Goal: Information Seeking & Learning: Compare options

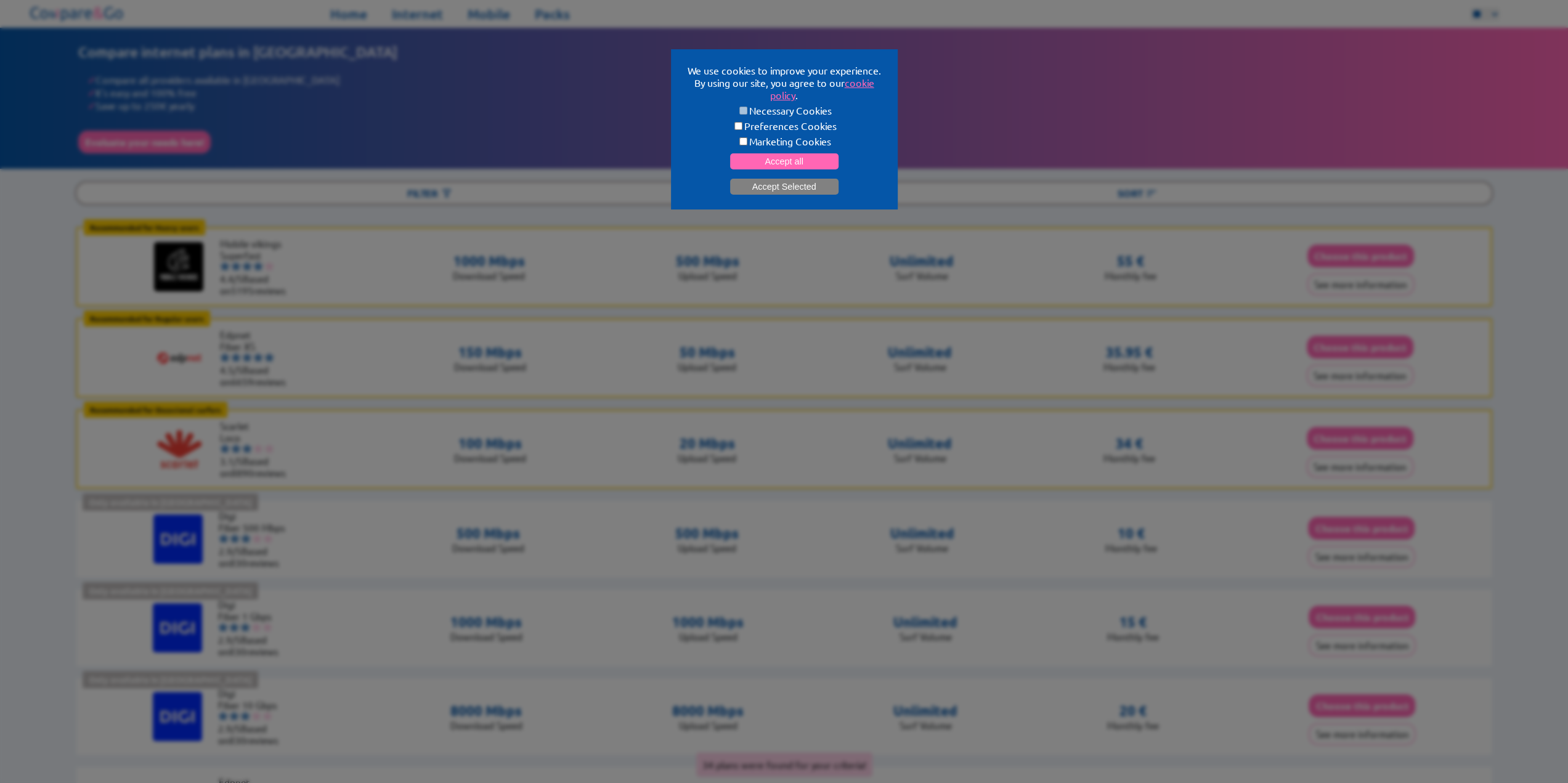
click at [795, 183] on button "Accept Selected" at bounding box center [784, 186] width 108 height 16
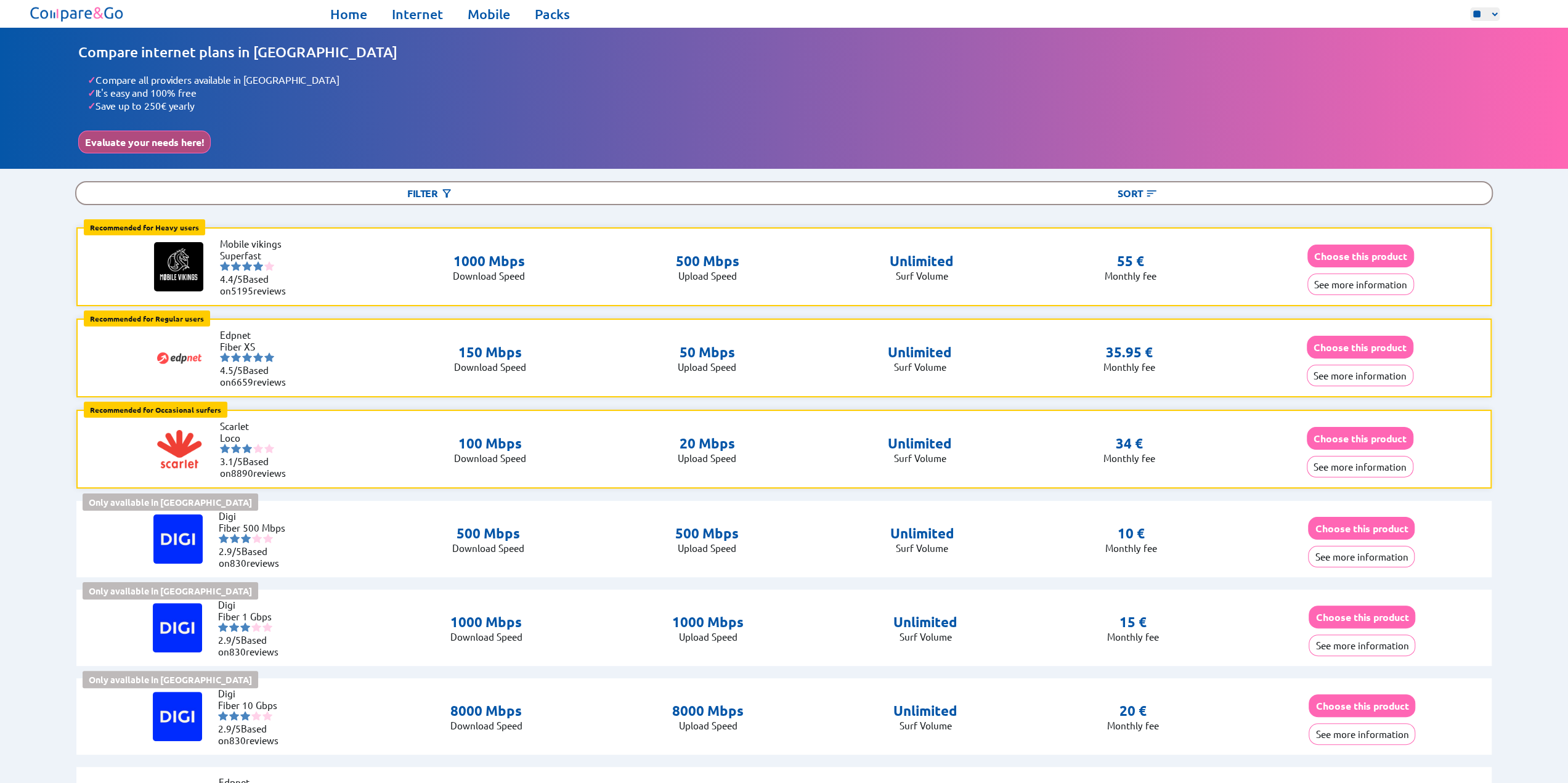
click at [187, 140] on button "Evaluate your needs here!" at bounding box center [144, 142] width 132 height 23
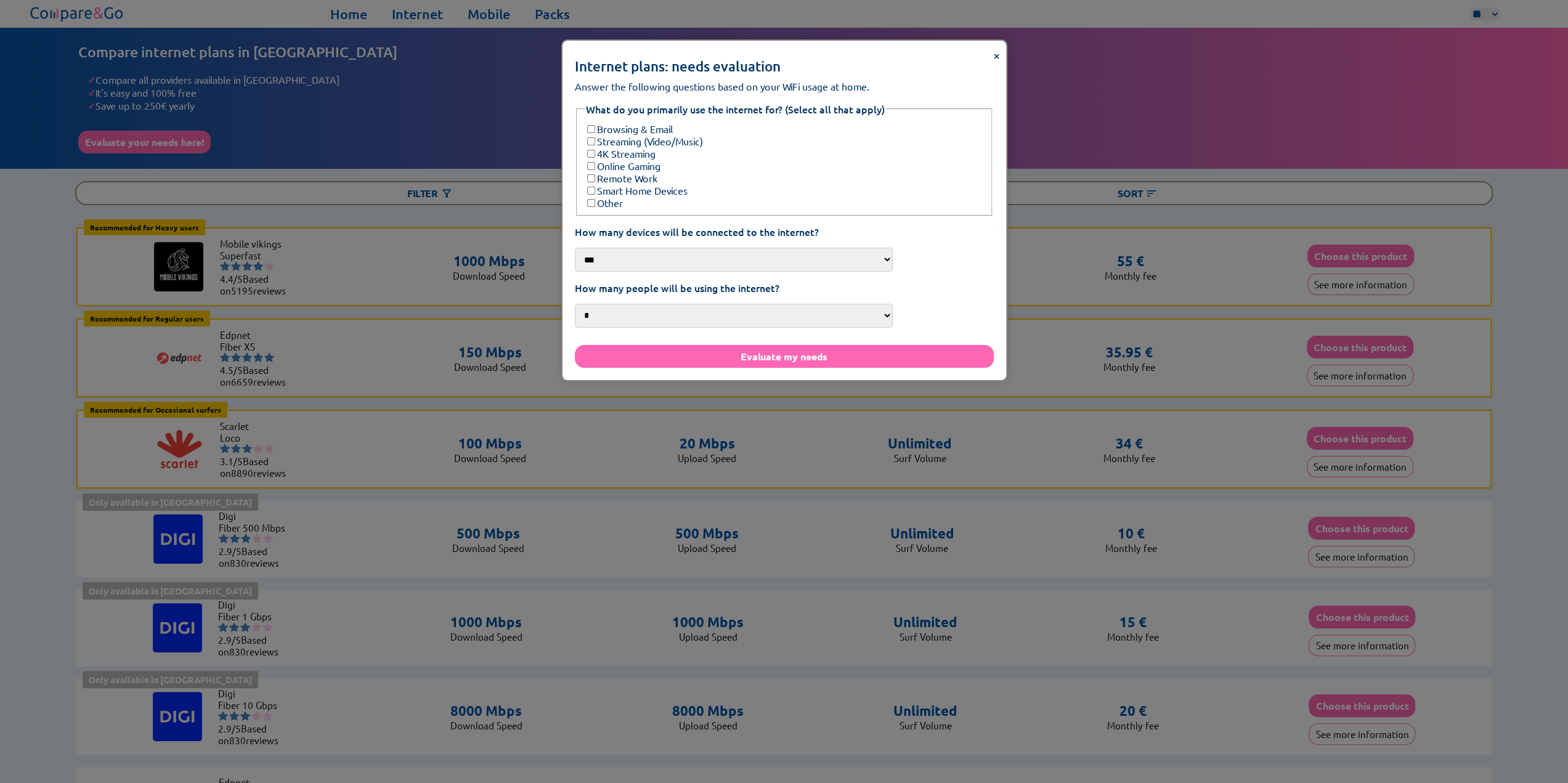
click at [993, 58] on span "×" at bounding box center [996, 55] width 7 height 16
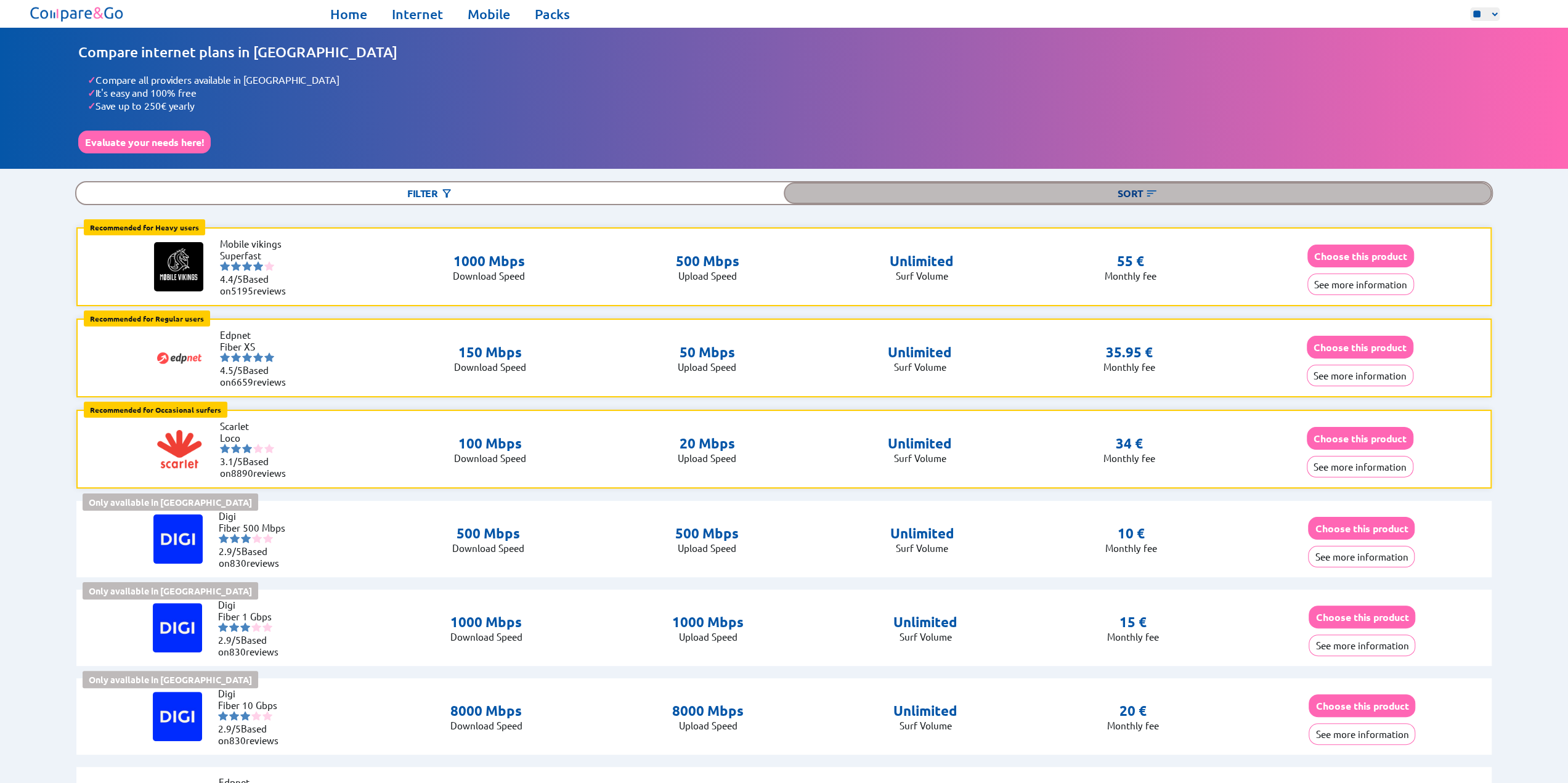
click at [1142, 191] on div "Sort" at bounding box center [1137, 193] width 707 height 22
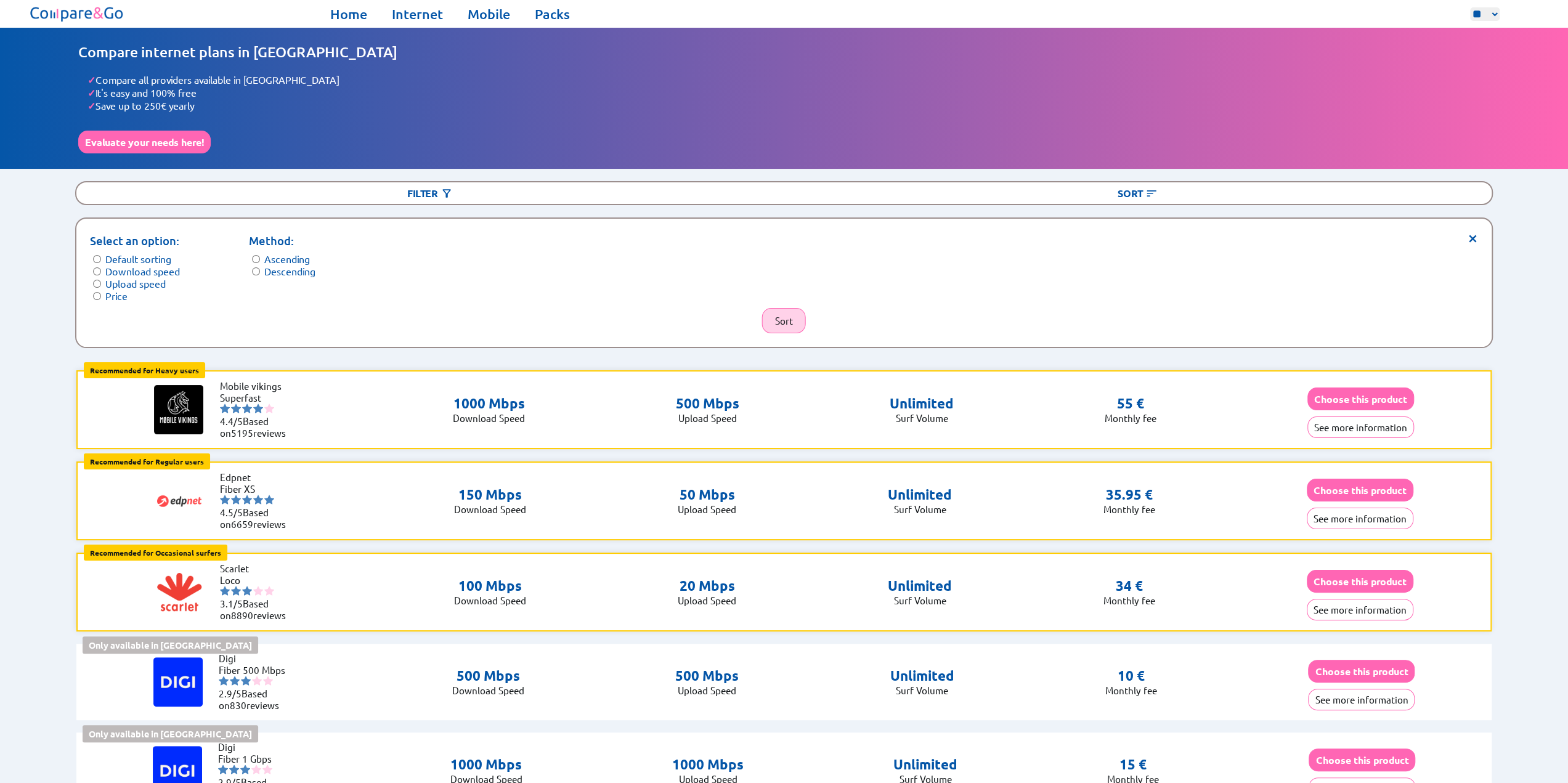
click at [777, 320] on button "Sort" at bounding box center [784, 320] width 44 height 25
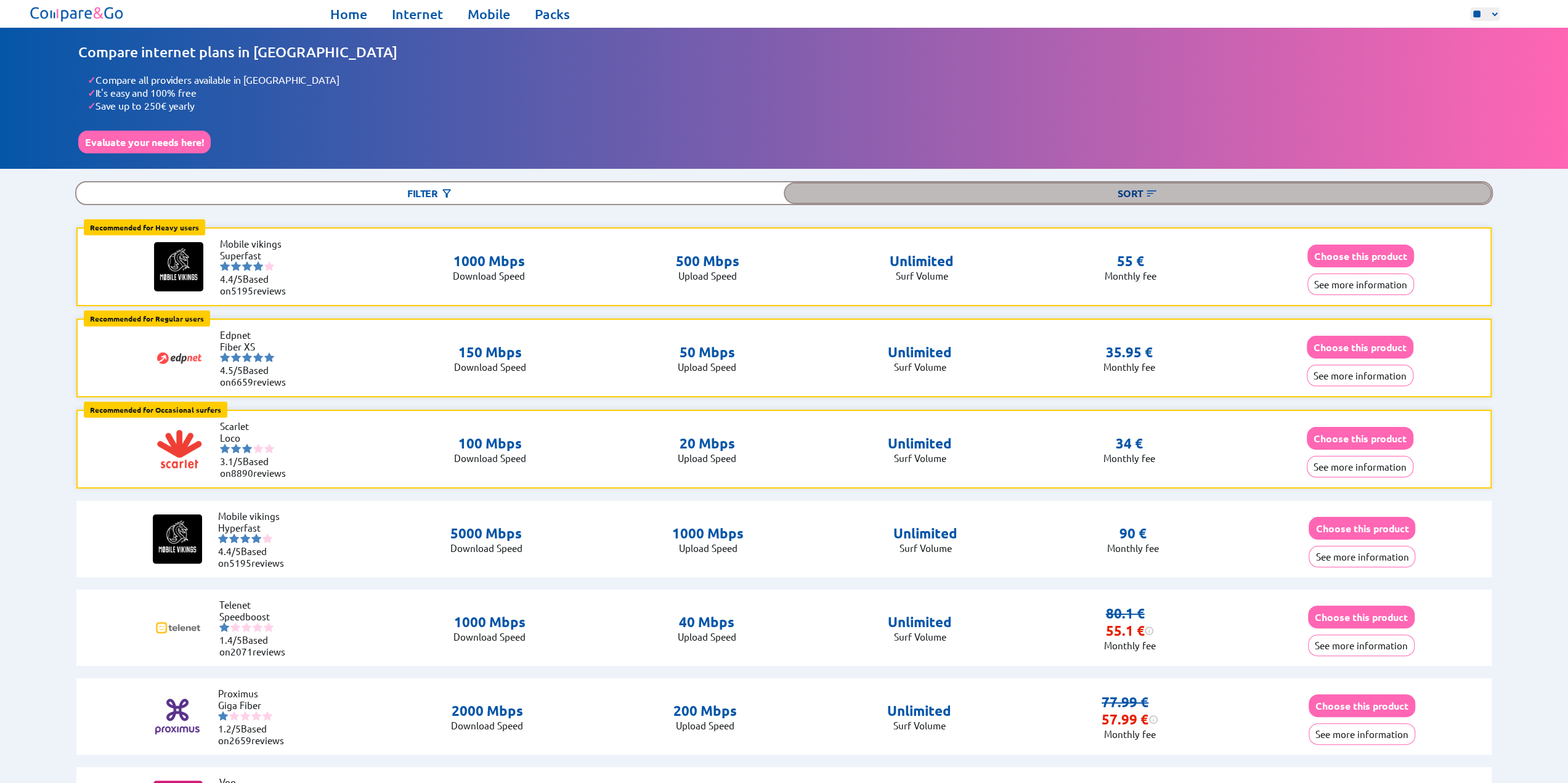
click at [1143, 194] on div "Sort" at bounding box center [1137, 193] width 707 height 22
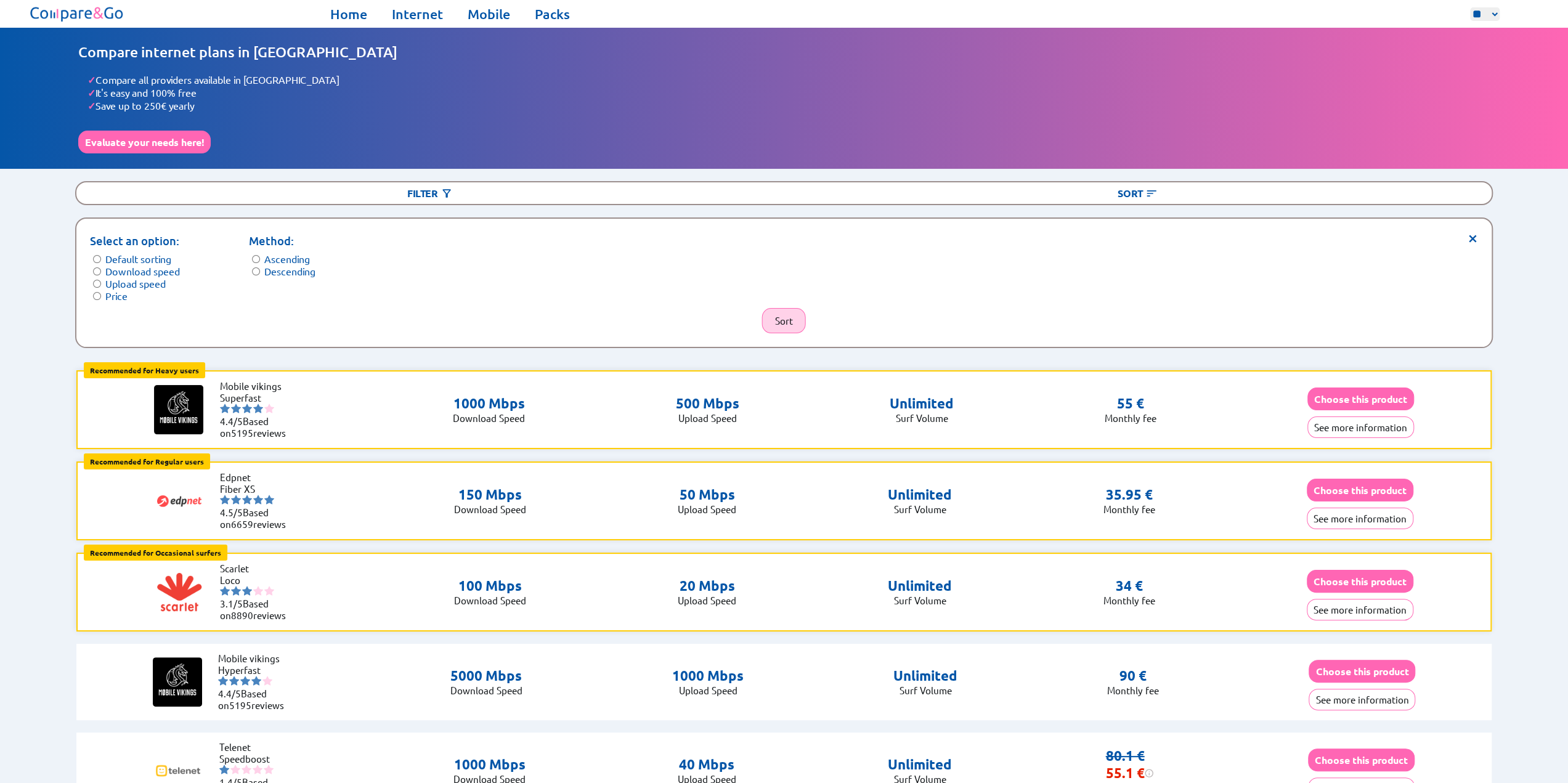
click at [791, 315] on button "Sort" at bounding box center [784, 320] width 44 height 25
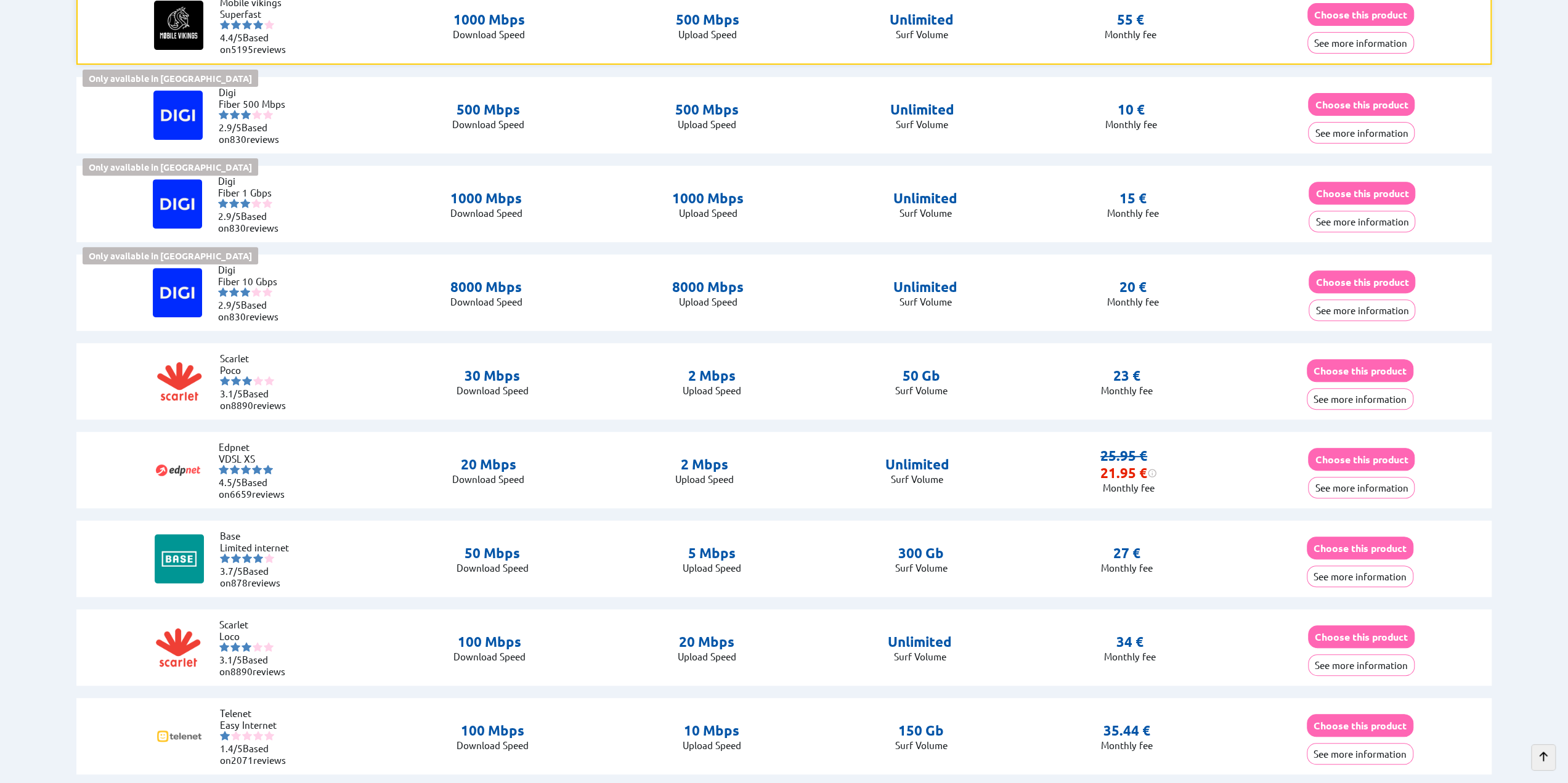
scroll to position [431, 0]
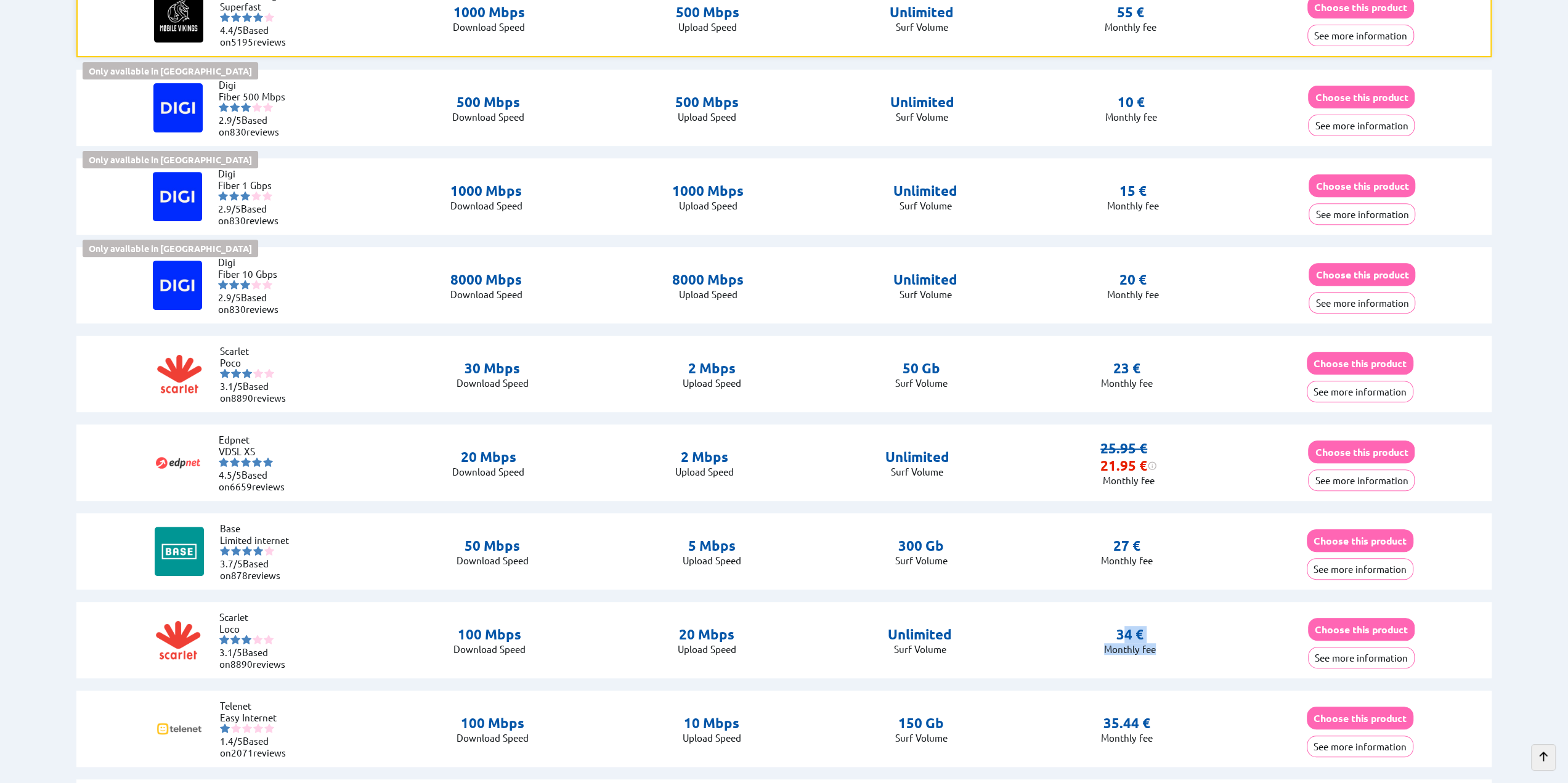
drag, startPoint x: 1108, startPoint y: 628, endPoint x: 1158, endPoint y: 649, distance: 54.2
click at [1158, 649] on div "Scarlet Loco 3.1/5 Based on 8890 reviews 100 Mbps Download Speed 20 Mbps Upload…" at bounding box center [784, 640] width 1416 height 77
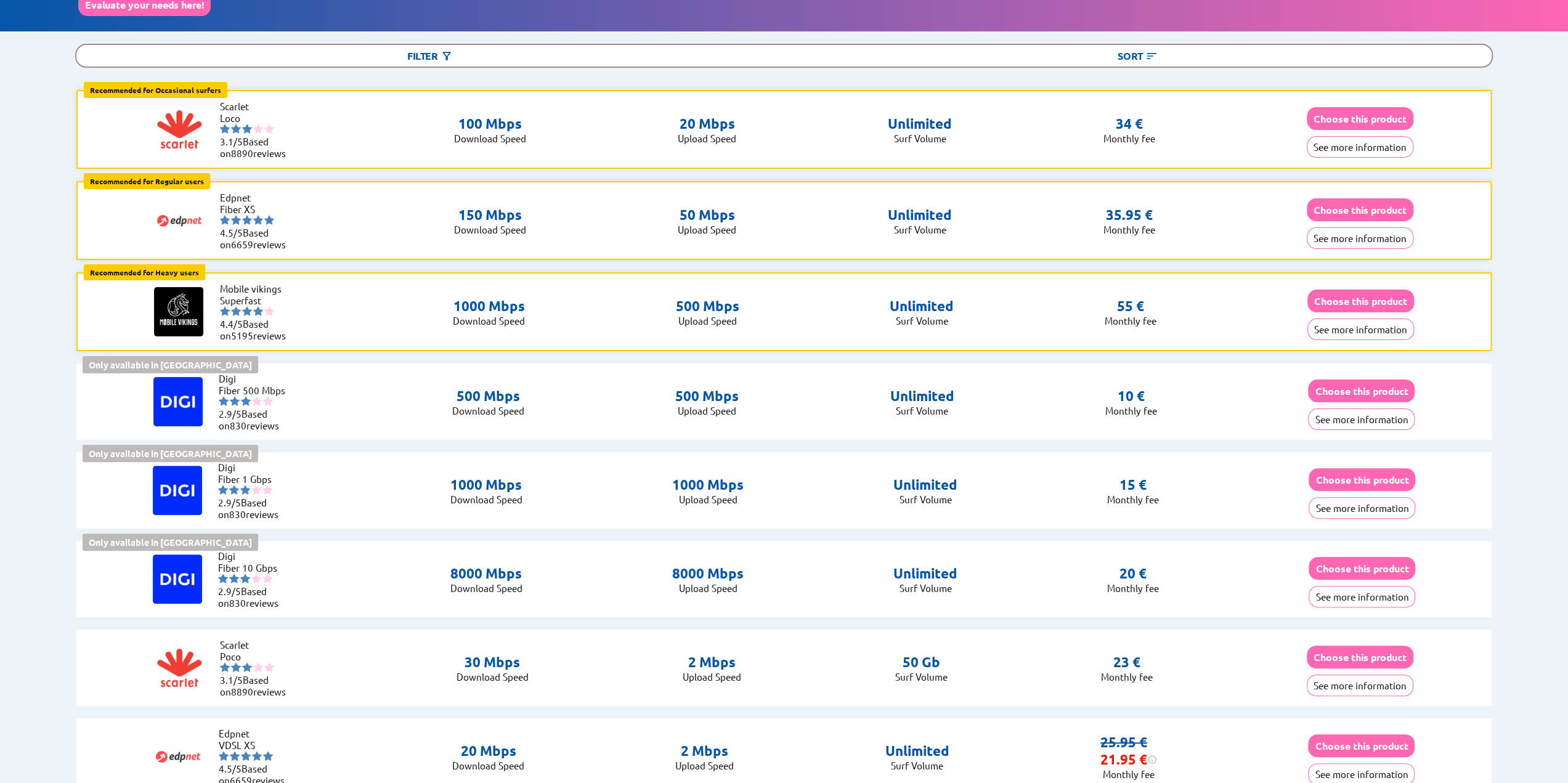
scroll to position [0, 0]
